Goal: Information Seeking & Learning: Learn about a topic

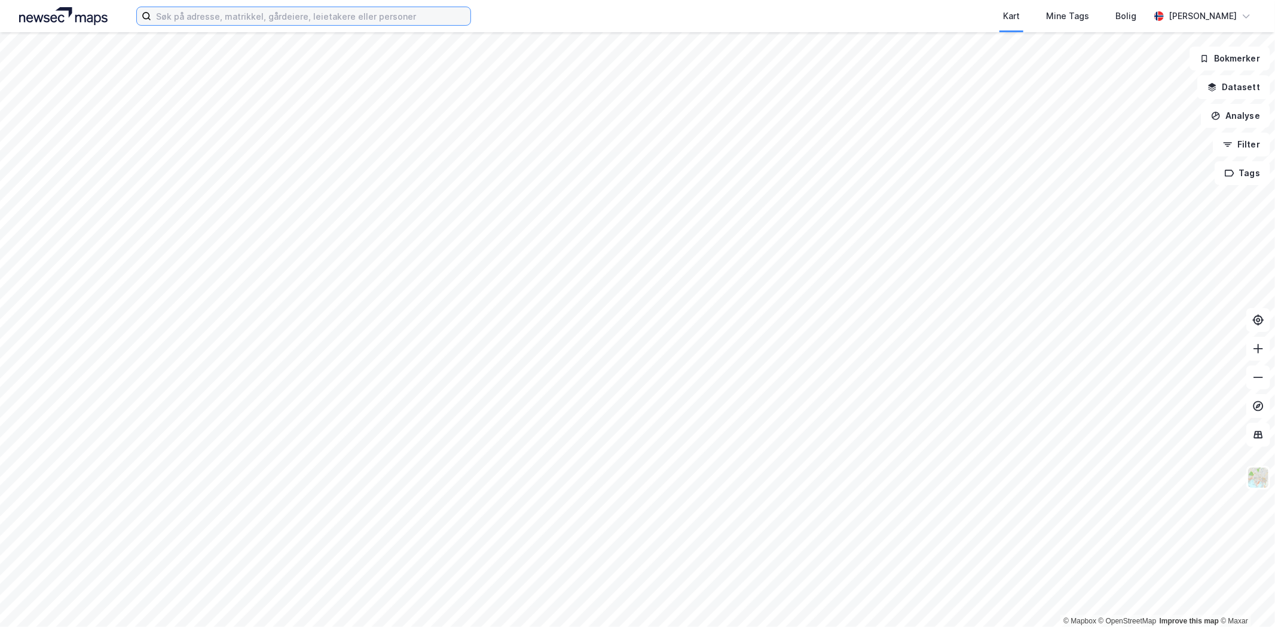
click at [310, 16] on input at bounding box center [310, 16] width 319 height 18
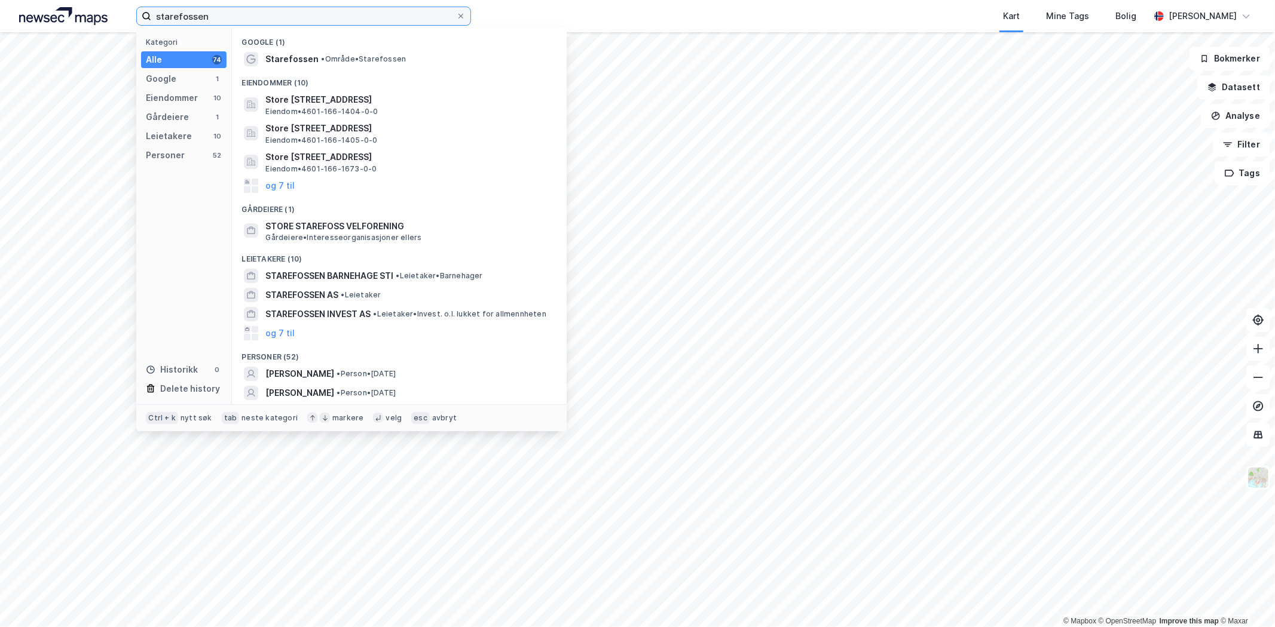
type input "starefossen"
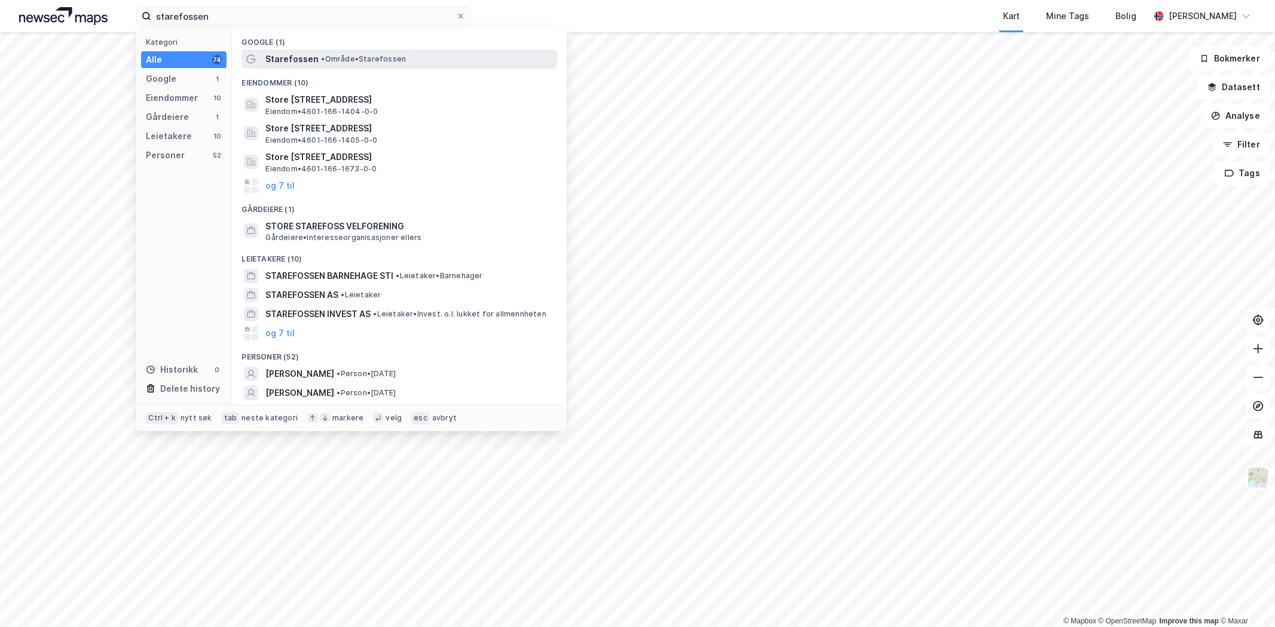
click at [326, 60] on span "• Område • [GEOGRAPHIC_DATA]" at bounding box center [363, 59] width 85 height 10
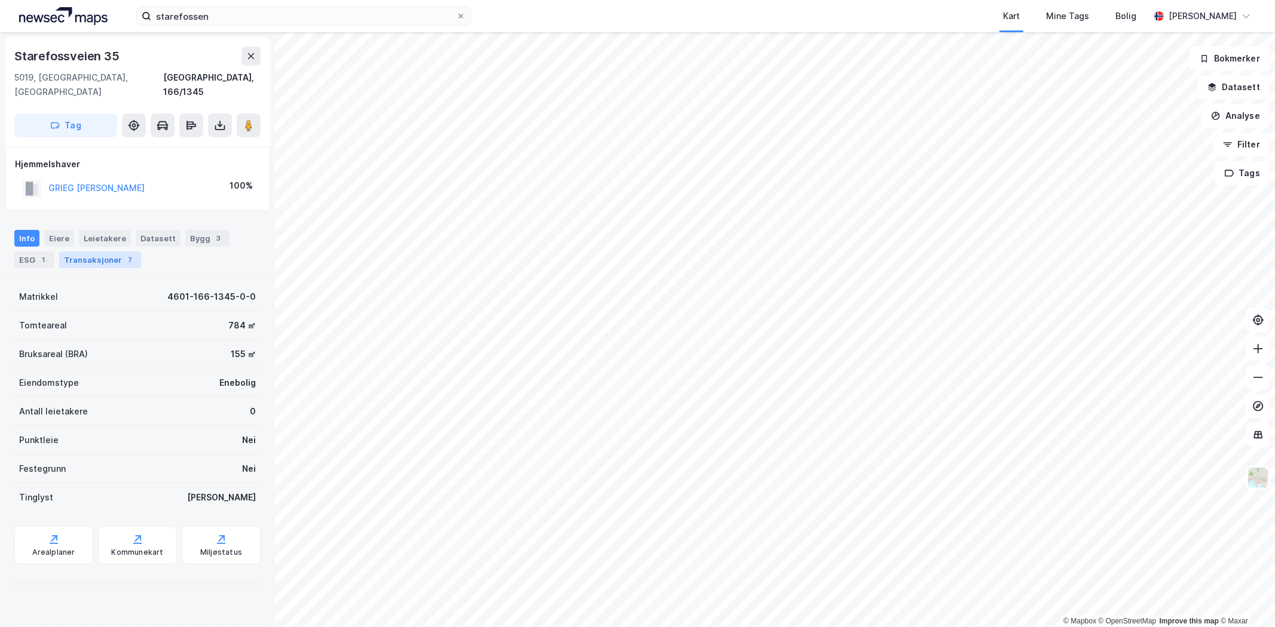
click at [85, 252] on div "Transaksjoner 7" at bounding box center [100, 260] width 82 height 17
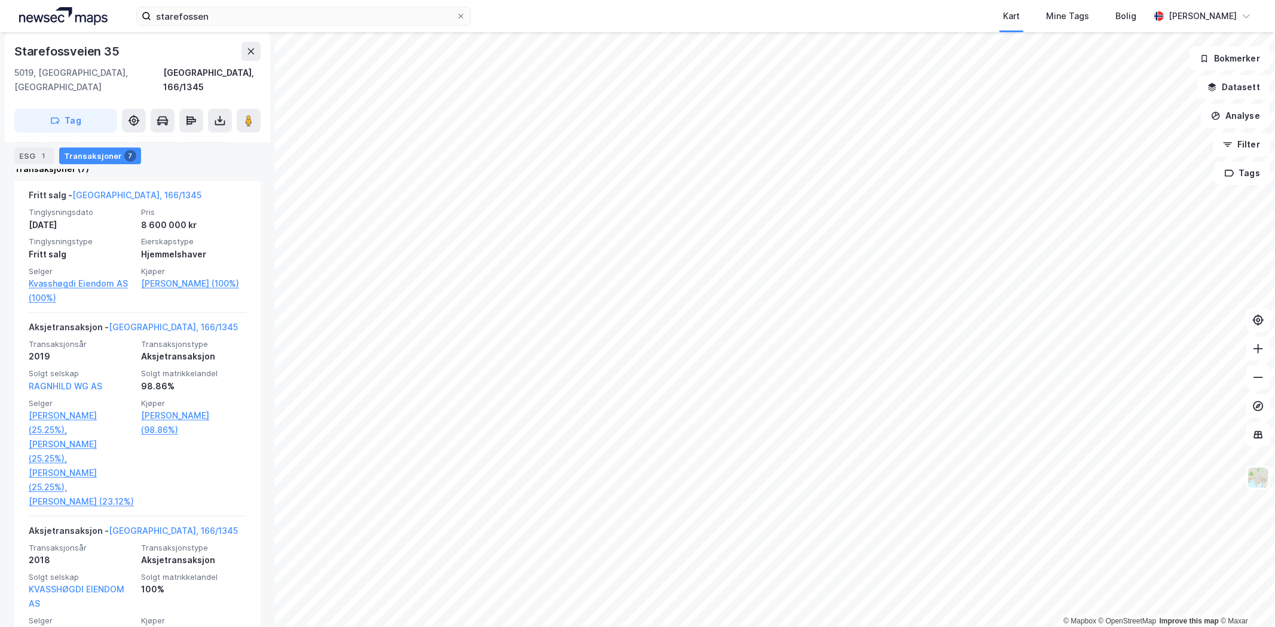
scroll to position [332, 0]
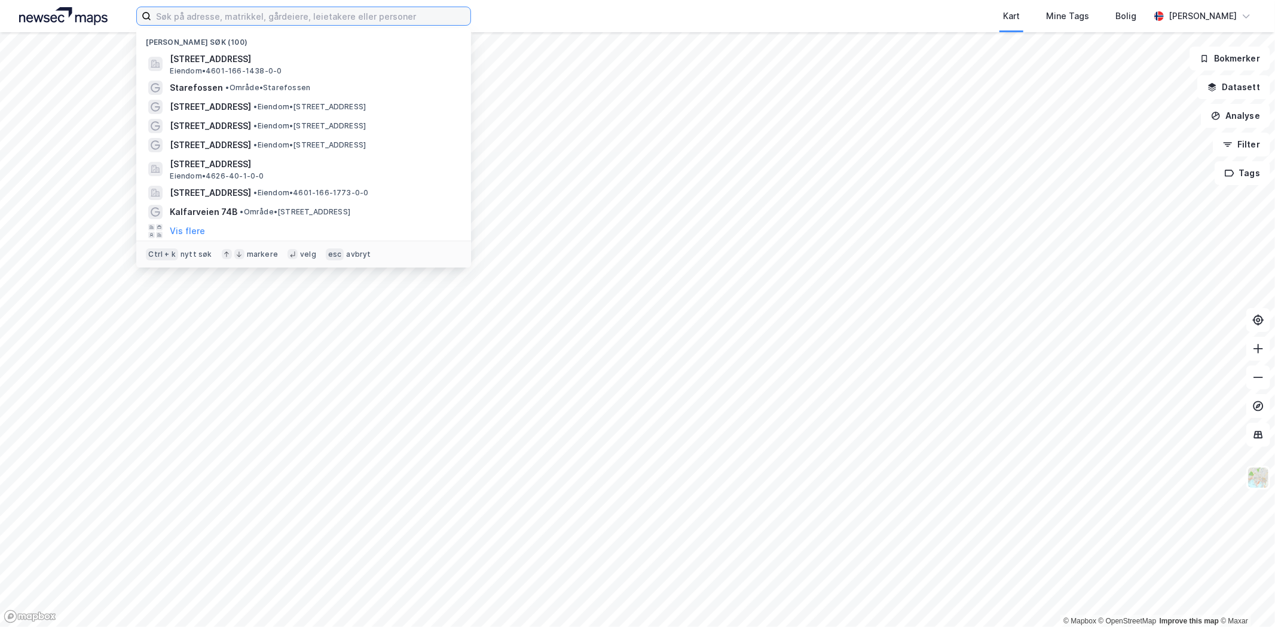
click at [189, 21] on input at bounding box center [310, 16] width 319 height 18
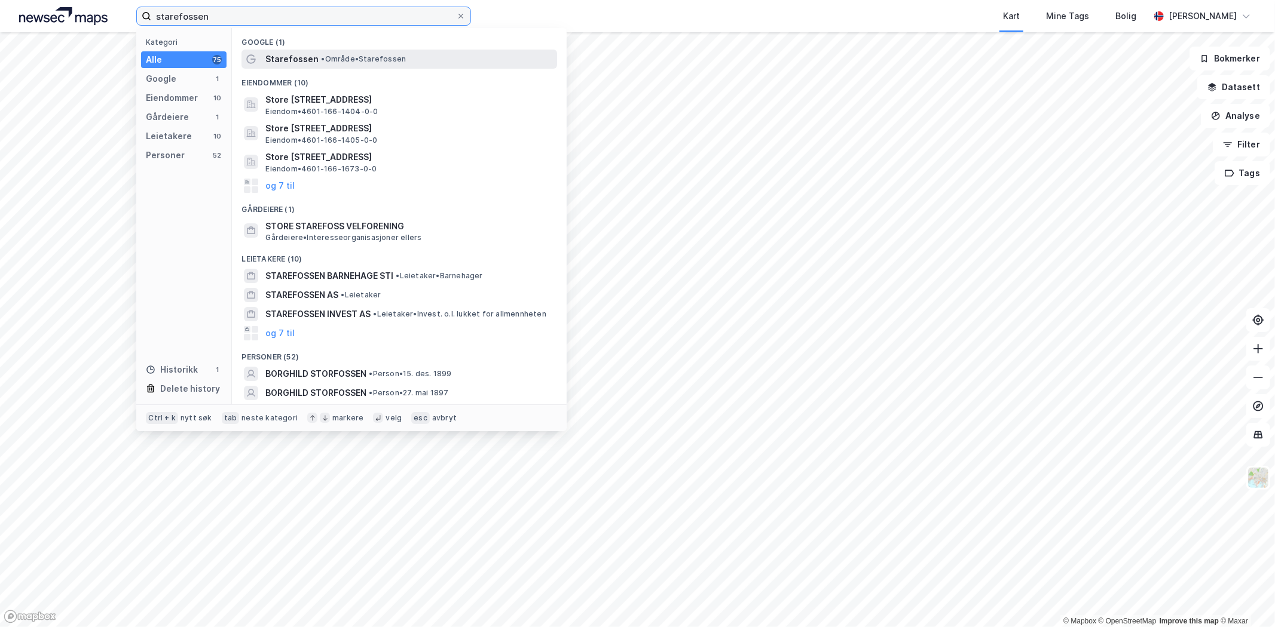
type input "starefossen"
click at [349, 54] on span "• Område • [GEOGRAPHIC_DATA]" at bounding box center [363, 59] width 85 height 10
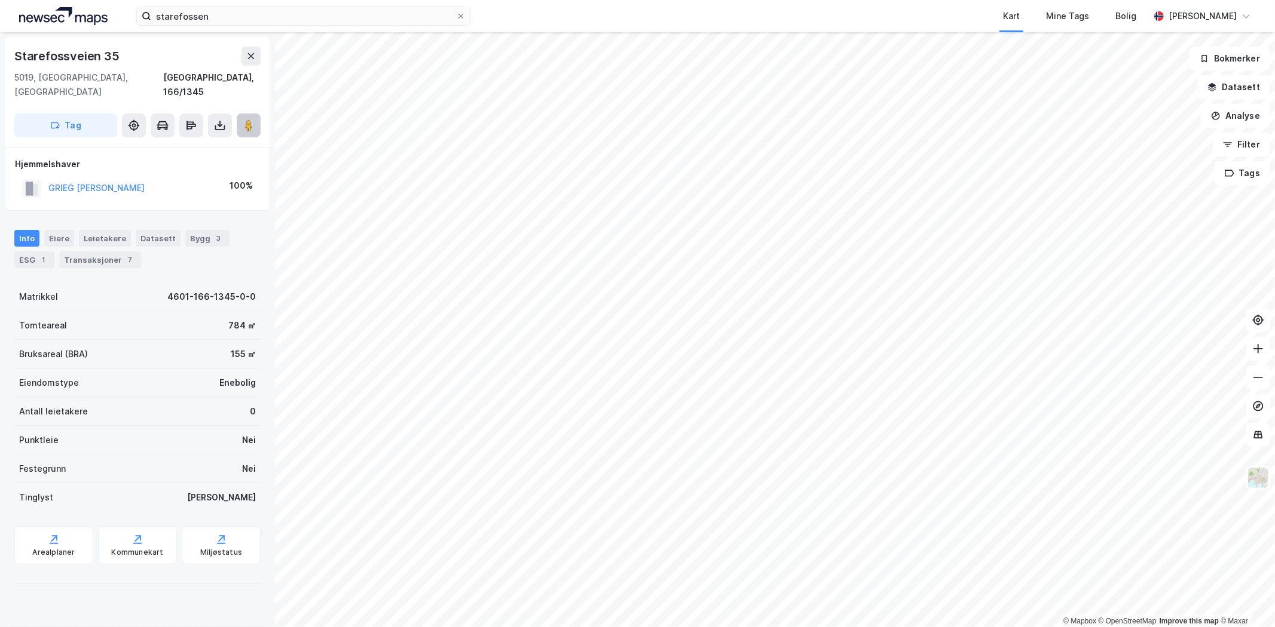
click at [240, 114] on button at bounding box center [249, 126] width 24 height 24
click at [98, 252] on div "Transaksjoner 2" at bounding box center [100, 260] width 82 height 17
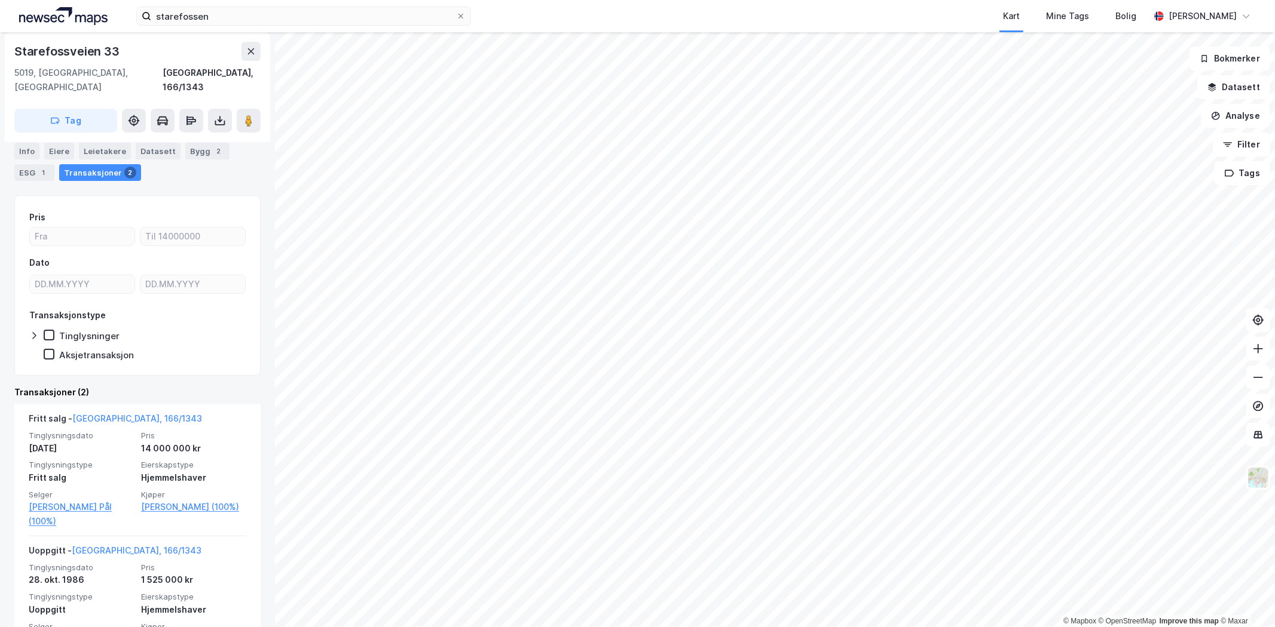
scroll to position [114, 0]
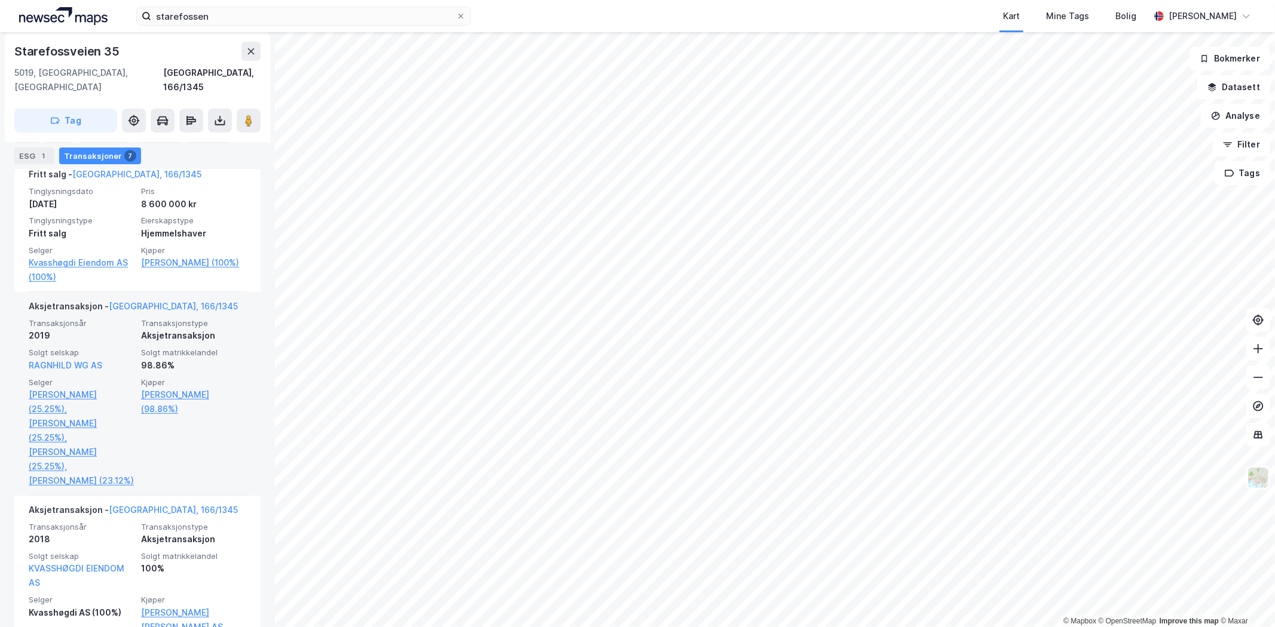
scroll to position [265, 0]
